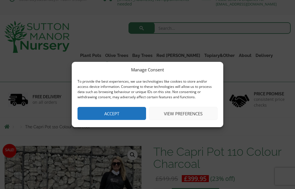
click at [132, 110] on button "Accept" at bounding box center [112, 113] width 69 height 13
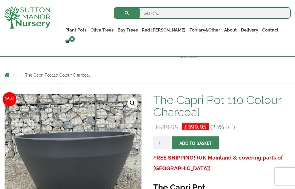
scroll to position [43, 0]
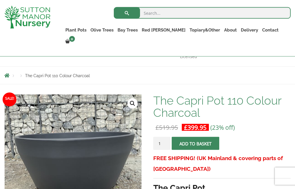
click at [0, 0] on link "The Capri Pots" at bounding box center [0, 0] width 0 height 0
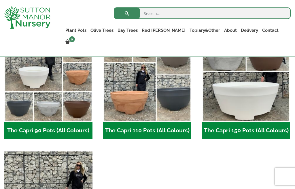
scroll to position [273, 0]
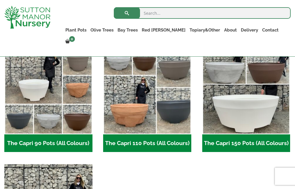
click at [253, 112] on img "Visit product category The Capri 150 Pots (All Colours)" at bounding box center [246, 90] width 88 height 88
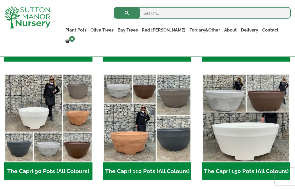
scroll to position [245, 0]
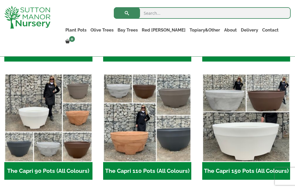
click at [148, 139] on img "Visit product category The Capri 110 Pots (All Colours)" at bounding box center [147, 118] width 88 height 88
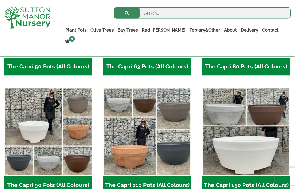
scroll to position [231, 0]
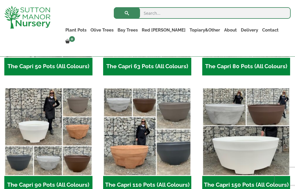
click at [69, 145] on img "Visit product category The Capri 90 Pots (All Colours)" at bounding box center [48, 131] width 88 height 88
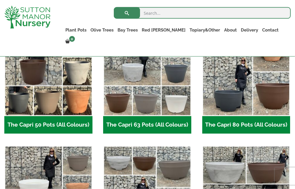
scroll to position [170, 0]
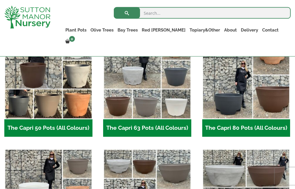
click at [260, 91] on img "Visit product category The Capri 80 Pots (All Colours)" at bounding box center [246, 75] width 88 height 88
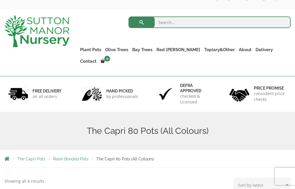
scroll to position [19, 0]
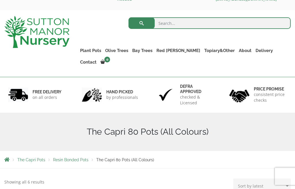
click at [0, 0] on link "The Milan Pots" at bounding box center [0, 0] width 0 height 0
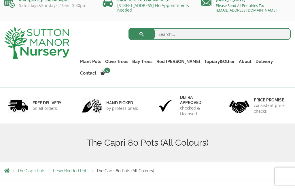
scroll to position [8, 0]
click at [0, 0] on link "The Brunello Pots" at bounding box center [0, 0] width 0 height 0
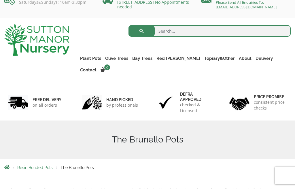
scroll to position [11, 0]
click at [0, 0] on link "The Barolo Pots" at bounding box center [0, 0] width 0 height 0
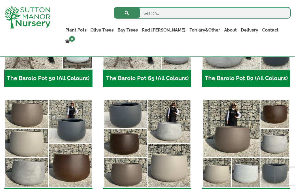
scroll to position [227, 0]
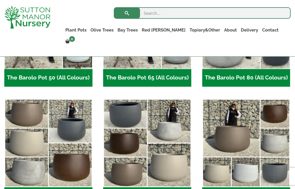
click at [165, 149] on img "Visit product category The Barolo Pot 95 (All Colours)" at bounding box center [147, 143] width 88 height 88
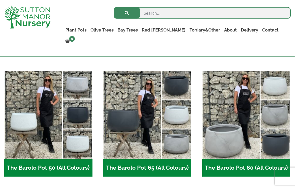
scroll to position [137, 0]
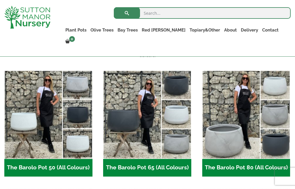
click at [249, 124] on img "Visit product category The Barolo Pot 80 (All Colours)" at bounding box center [246, 114] width 88 height 88
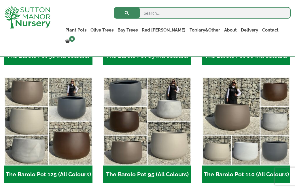
scroll to position [249, 0]
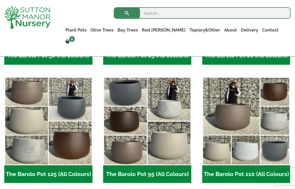
click at [248, 124] on img "Visit product category The Barolo Pot 110 (All Colours)" at bounding box center [246, 121] width 88 height 88
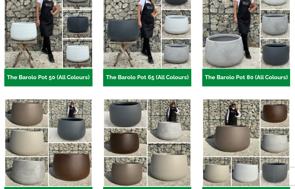
scroll to position [0, 0]
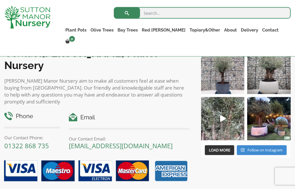
scroll to position [467, 0]
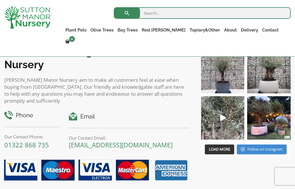
click at [294, 64] on div "suttonmanornursery_ 🇬🇧 The UK's Leading Suppliers Of Plants & Pots Visitors wel…" at bounding box center [246, 99] width 98 height 115
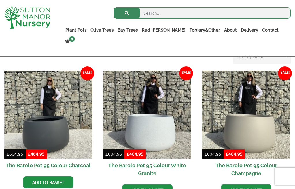
scroll to position [125, 0]
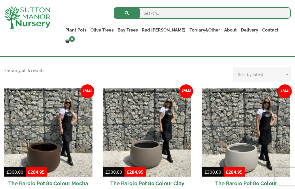
scroll to position [108, 0]
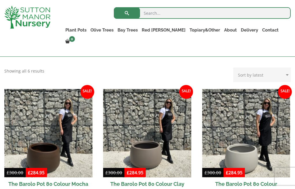
click at [0, 0] on link "Tuscan Olive Trees" at bounding box center [0, 0] width 0 height 0
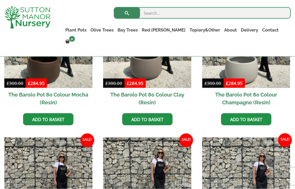
scroll to position [192, 0]
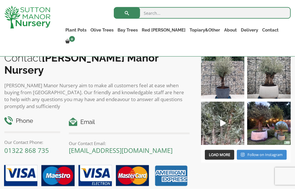
scroll to position [425, 0]
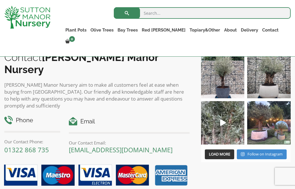
click at [274, 128] on img at bounding box center [269, 123] width 44 height 44
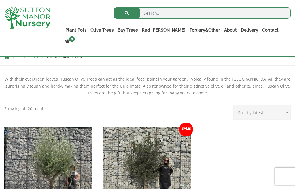
scroll to position [98, 0]
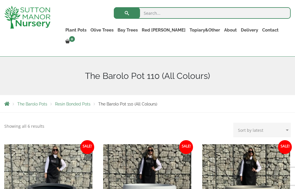
scroll to position [52, 0]
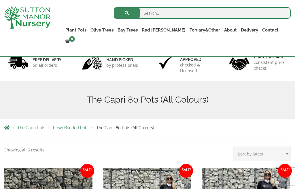
scroll to position [20, 0]
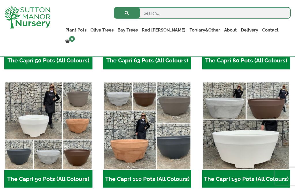
scroll to position [237, 0]
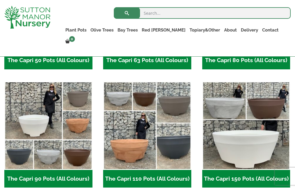
click at [150, 140] on img "Visit product category The Capri 110 Pots (All Colours)" at bounding box center [147, 125] width 88 height 88
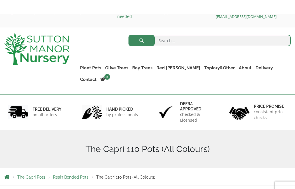
scroll to position [1, 0]
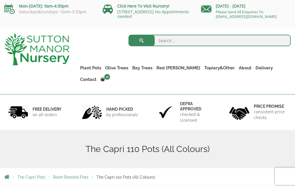
click at [0, 0] on link "The Barolo Pots" at bounding box center [0, 0] width 0 height 0
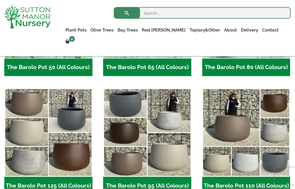
scroll to position [238, 0]
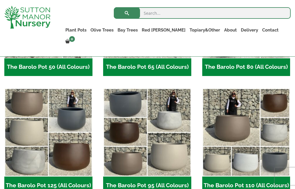
click at [252, 143] on img "Visit product category The Barolo Pot 110 (All Colours)" at bounding box center [246, 132] width 88 height 88
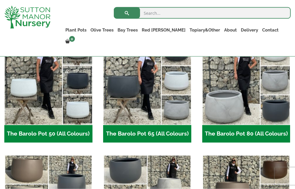
scroll to position [168, 0]
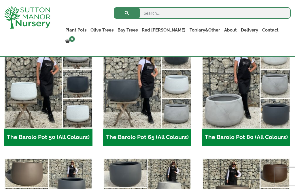
click at [251, 99] on img "Visit product category The Barolo Pot 80 (All Colours)" at bounding box center [246, 84] width 88 height 88
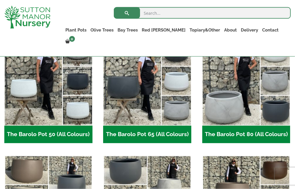
scroll to position [171, 0]
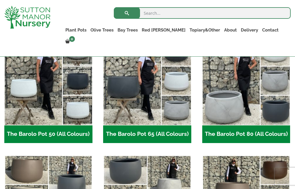
click at [100, 142] on ul "The Barolo Pot 50 (All Colours) (6) The Barolo Pot 65 (All Colours) (6) The Bar…" at bounding box center [147, 155] width 287 height 236
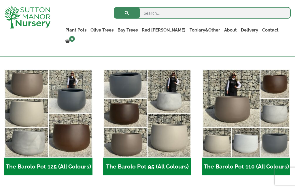
scroll to position [257, 0]
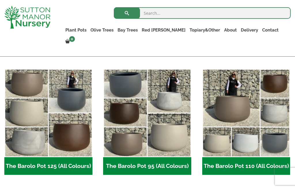
click at [149, 123] on img "Visit product category The Barolo Pot 95 (All Colours)" at bounding box center [147, 113] width 88 height 88
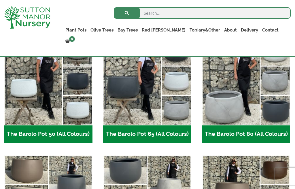
scroll to position [170, 0]
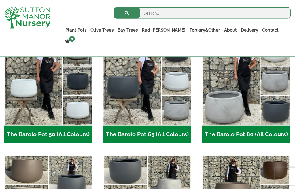
click at [239, 98] on img "Visit product category The Barolo Pot 80 (All Colours)" at bounding box center [246, 81] width 88 height 88
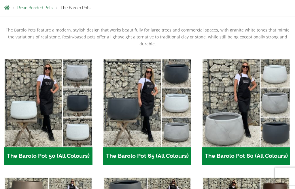
scroll to position [171, 0]
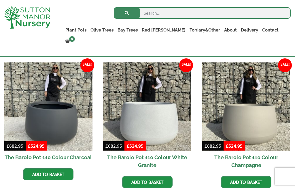
scroll to position [134, 0]
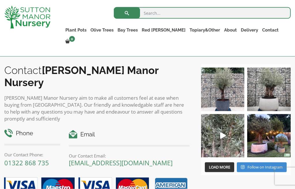
scroll to position [449, 0]
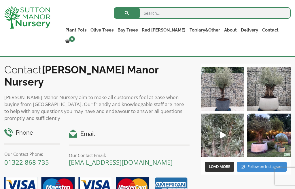
click at [266, 139] on img at bounding box center [269, 135] width 44 height 44
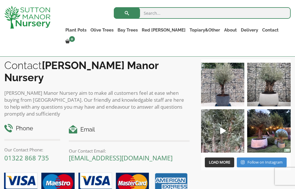
scroll to position [453, 0]
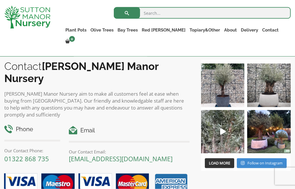
click at [0, 0] on link "Ancient Gnarled Olive Trees" at bounding box center [0, 0] width 0 height 0
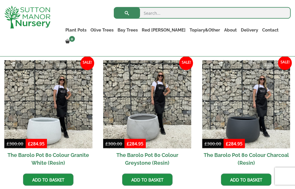
scroll to position [274, 0]
click at [0, 0] on link "Gnarled Multi Stems (Olive Trees)" at bounding box center [0, 0] width 0 height 0
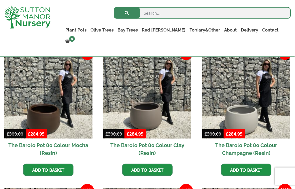
scroll to position [136, 0]
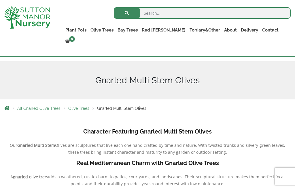
scroll to position [48, 0]
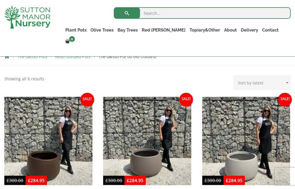
scroll to position [96, 0]
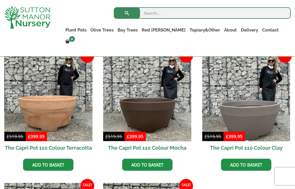
scroll to position [106, 0]
